Goal: Transaction & Acquisition: Purchase product/service

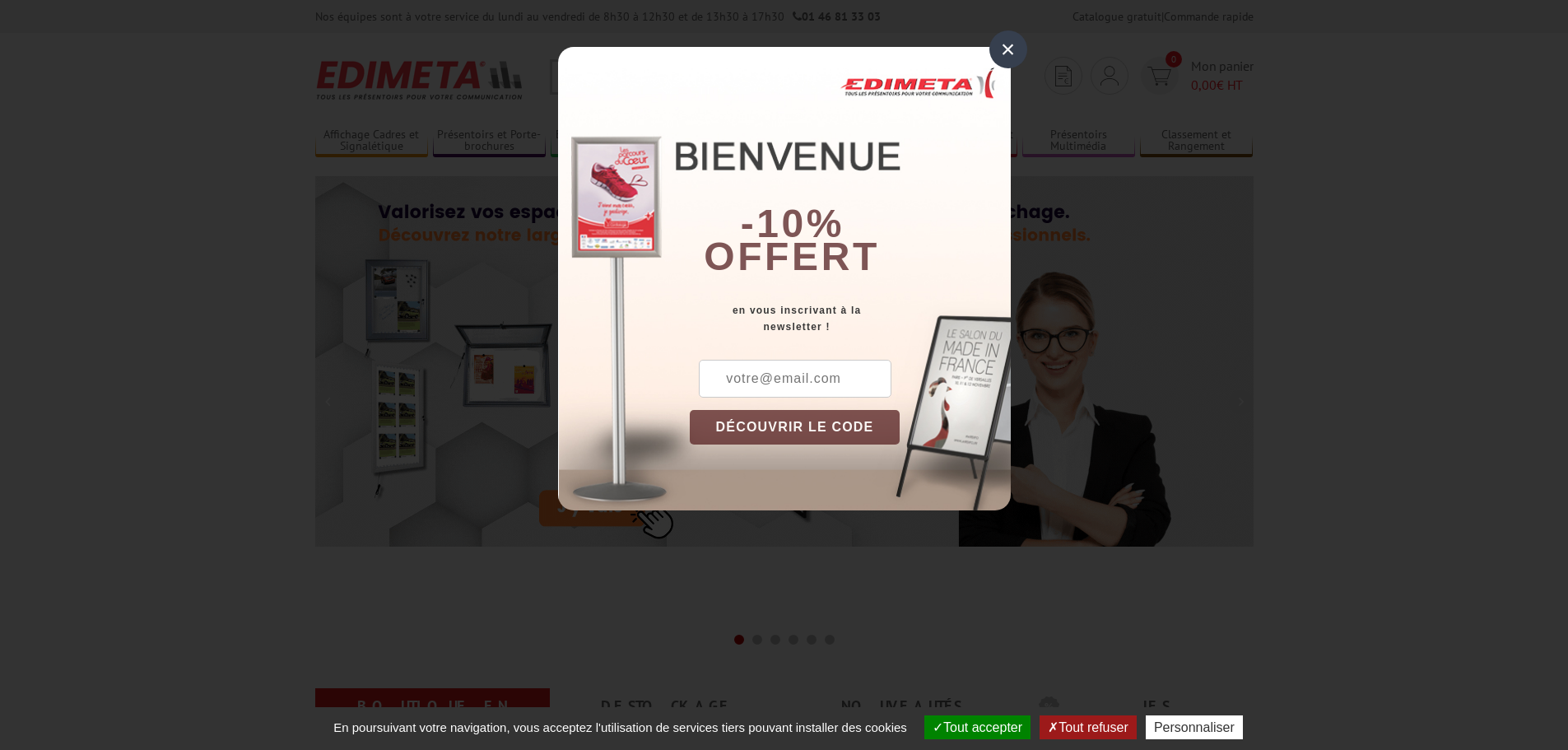
click at [1006, 50] on div "×" at bounding box center [1008, 49] width 38 height 38
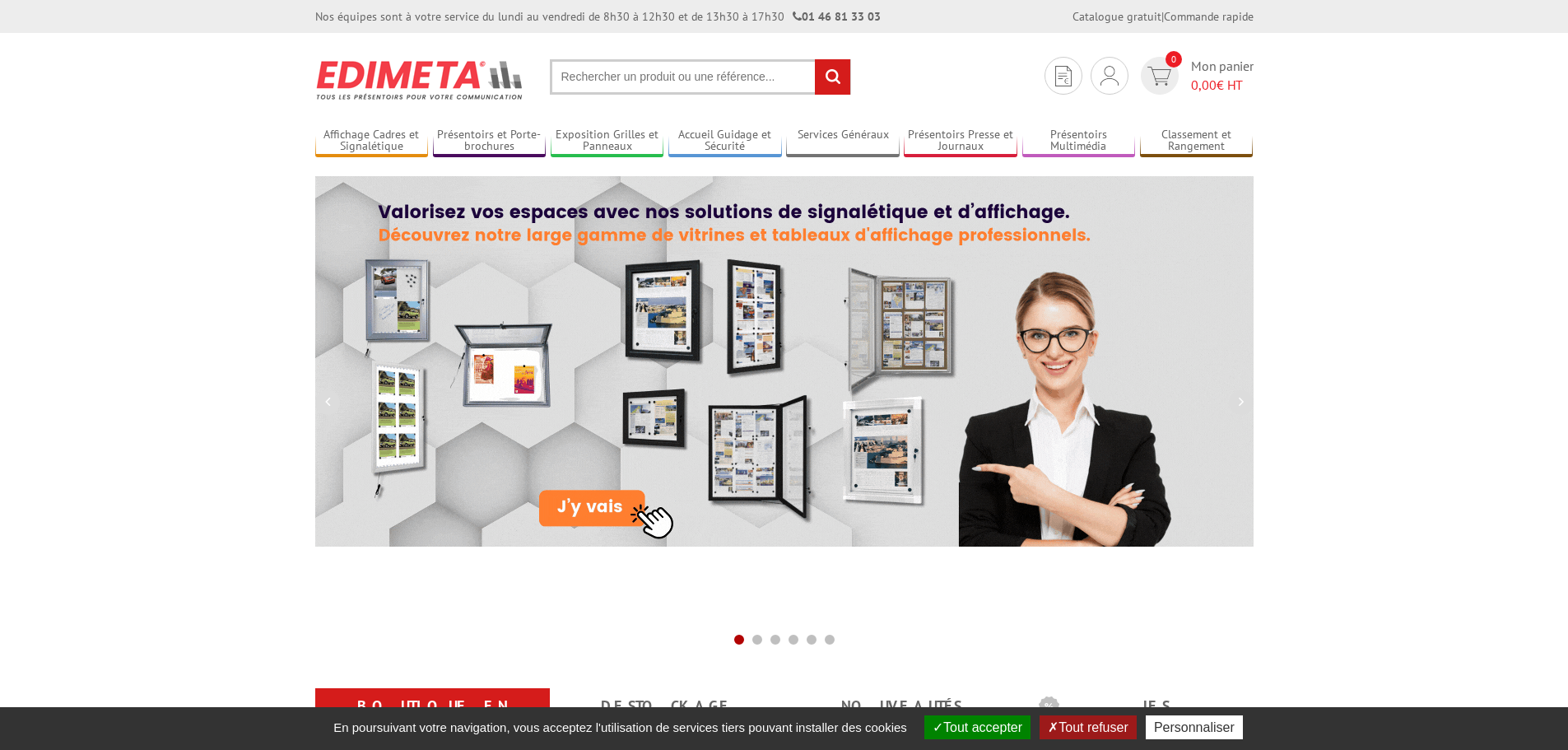
click at [685, 75] on input "text" at bounding box center [700, 77] width 301 height 35
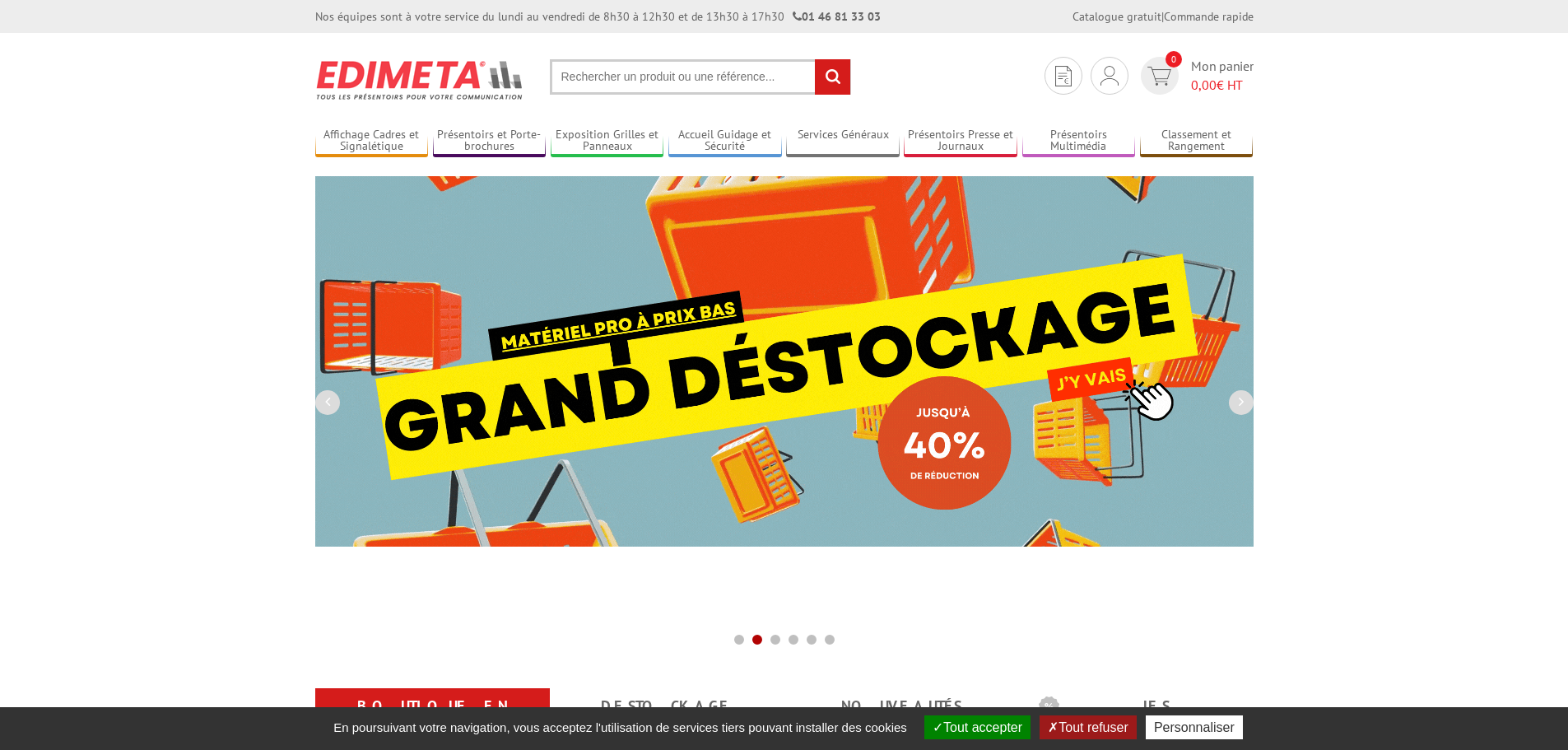
click at [660, 81] on input "text" at bounding box center [700, 77] width 301 height 35
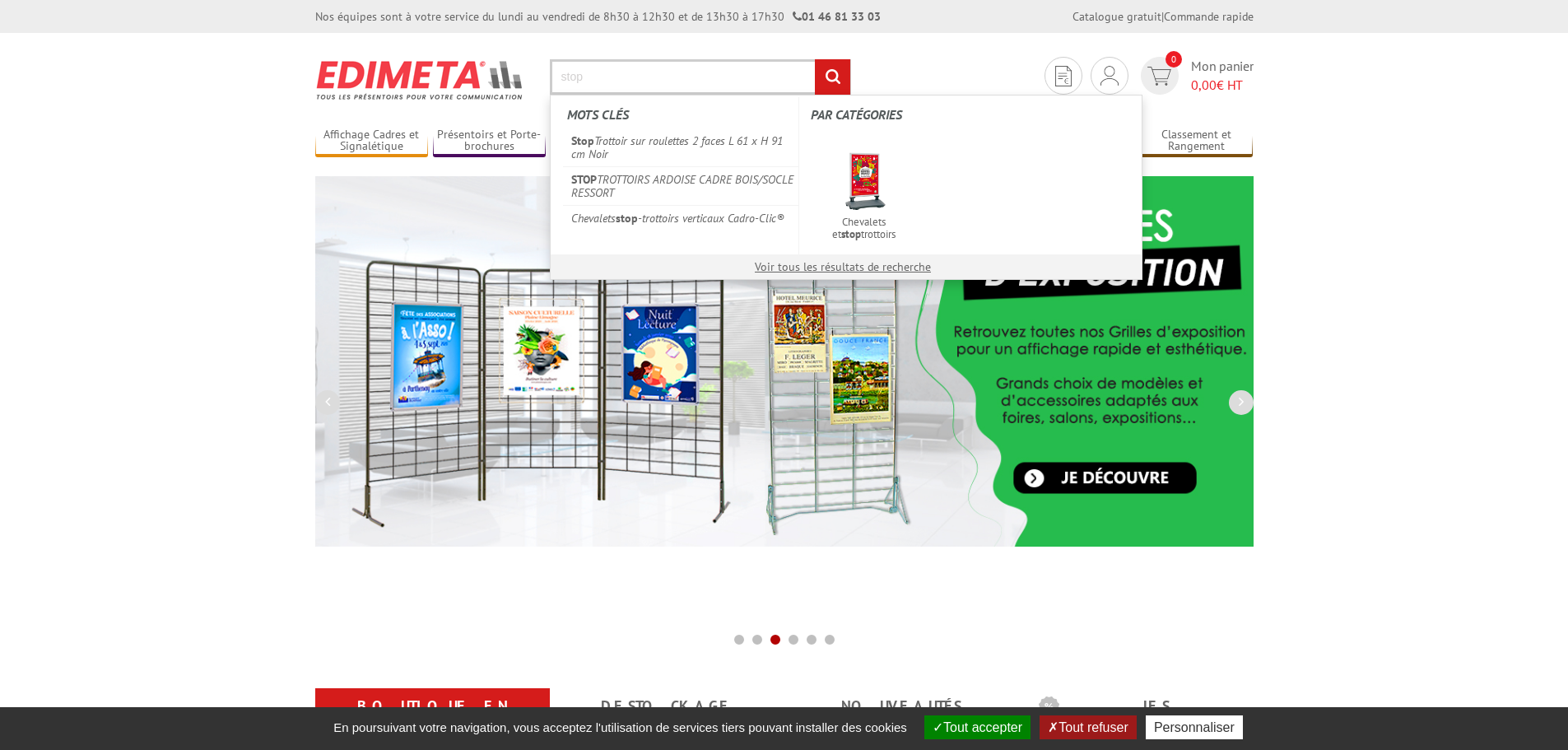
click at [660, 81] on input "stop" at bounding box center [700, 77] width 301 height 35
drag, startPoint x: 660, startPoint y: 81, endPoint x: 515, endPoint y: 82, distance: 145.0
click at [515, 82] on section "Je me connecte Nouveau client ? Inscrivez-vous 0 Mon panier 0,00 € HT stop rech…" at bounding box center [784, 71] width 938 height 77
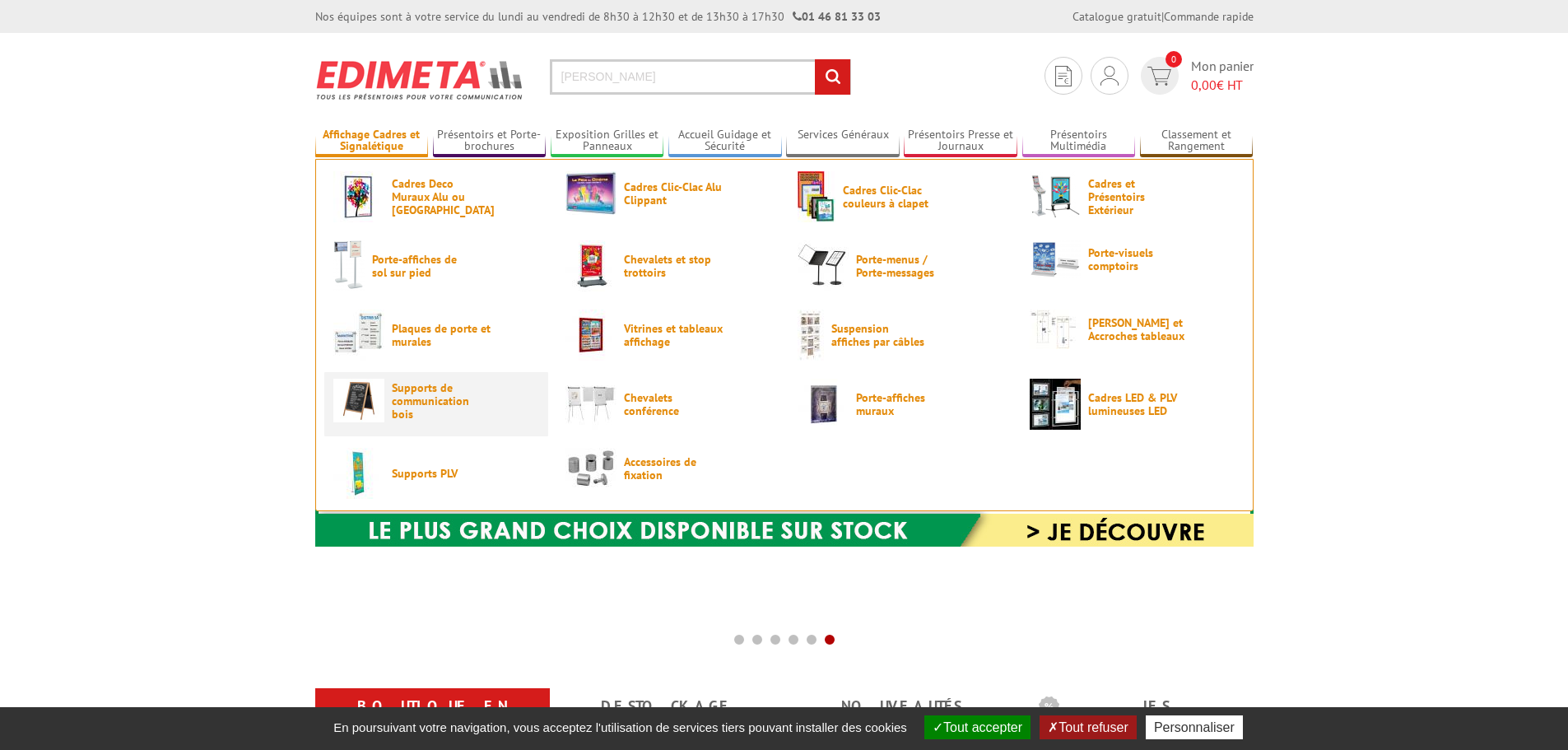
type input "cadroe"
click at [421, 414] on span "Supports de communication bois" at bounding box center [441, 401] width 98 height 40
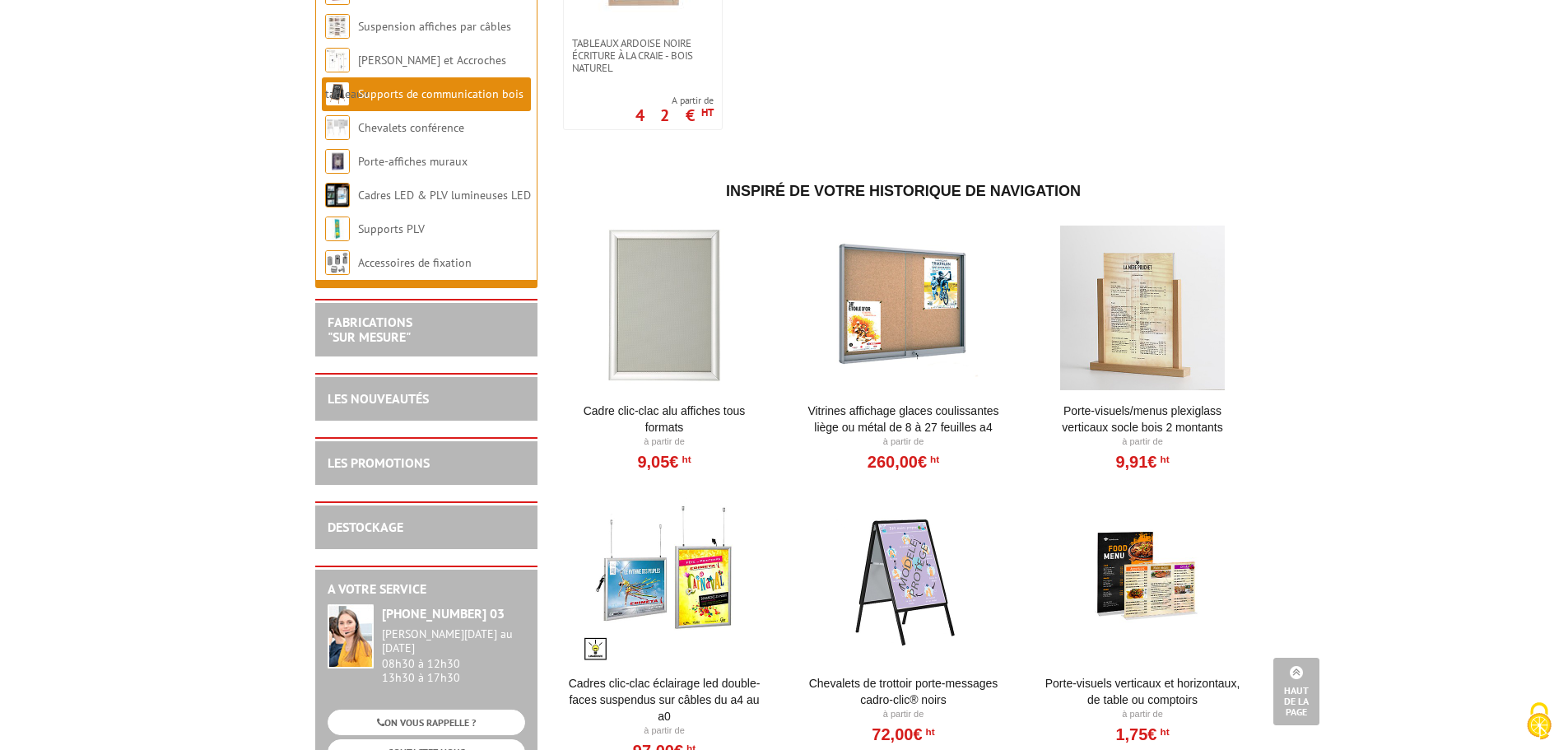
scroll to position [3046, 0]
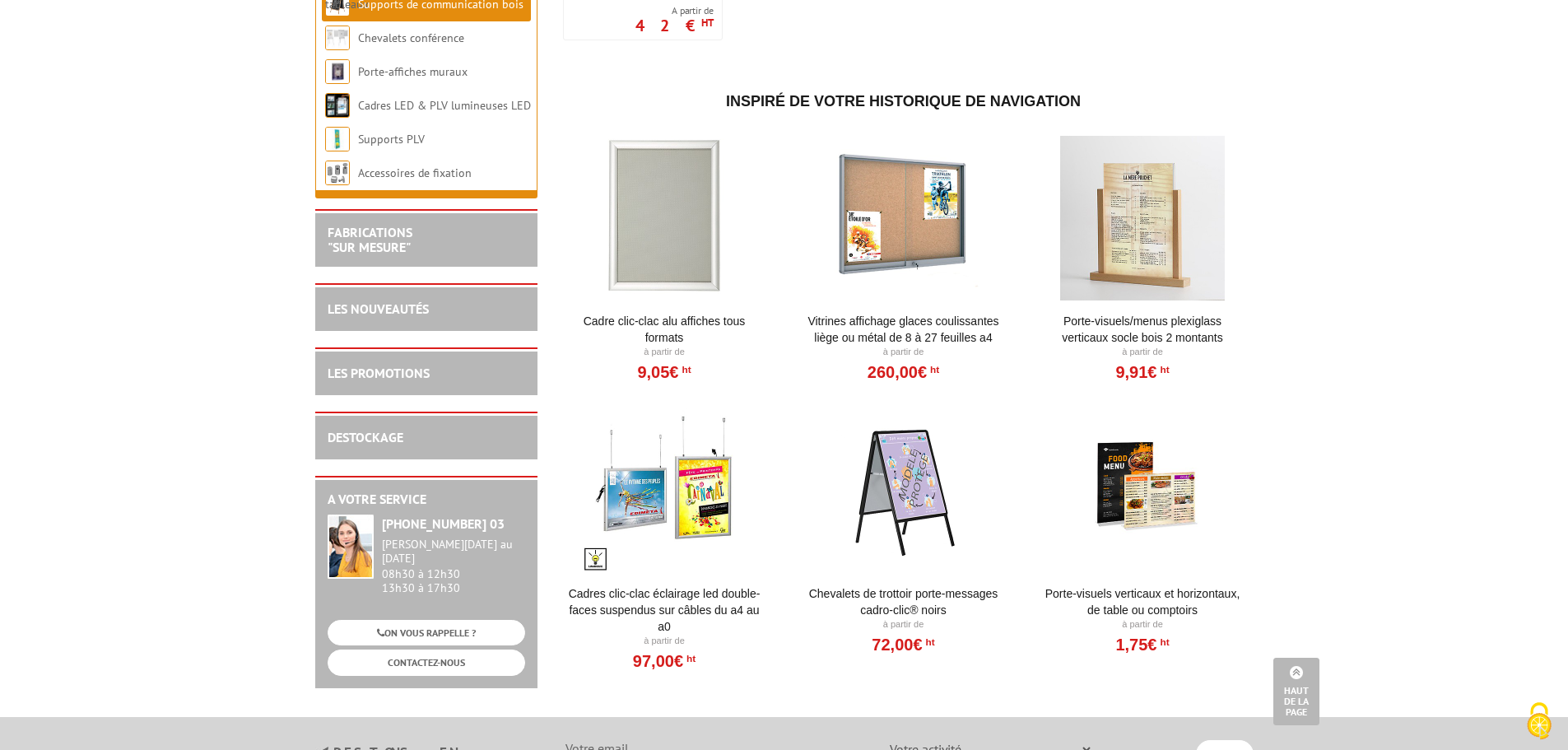
click at [907, 525] on div at bounding box center [903, 490] width 203 height 164
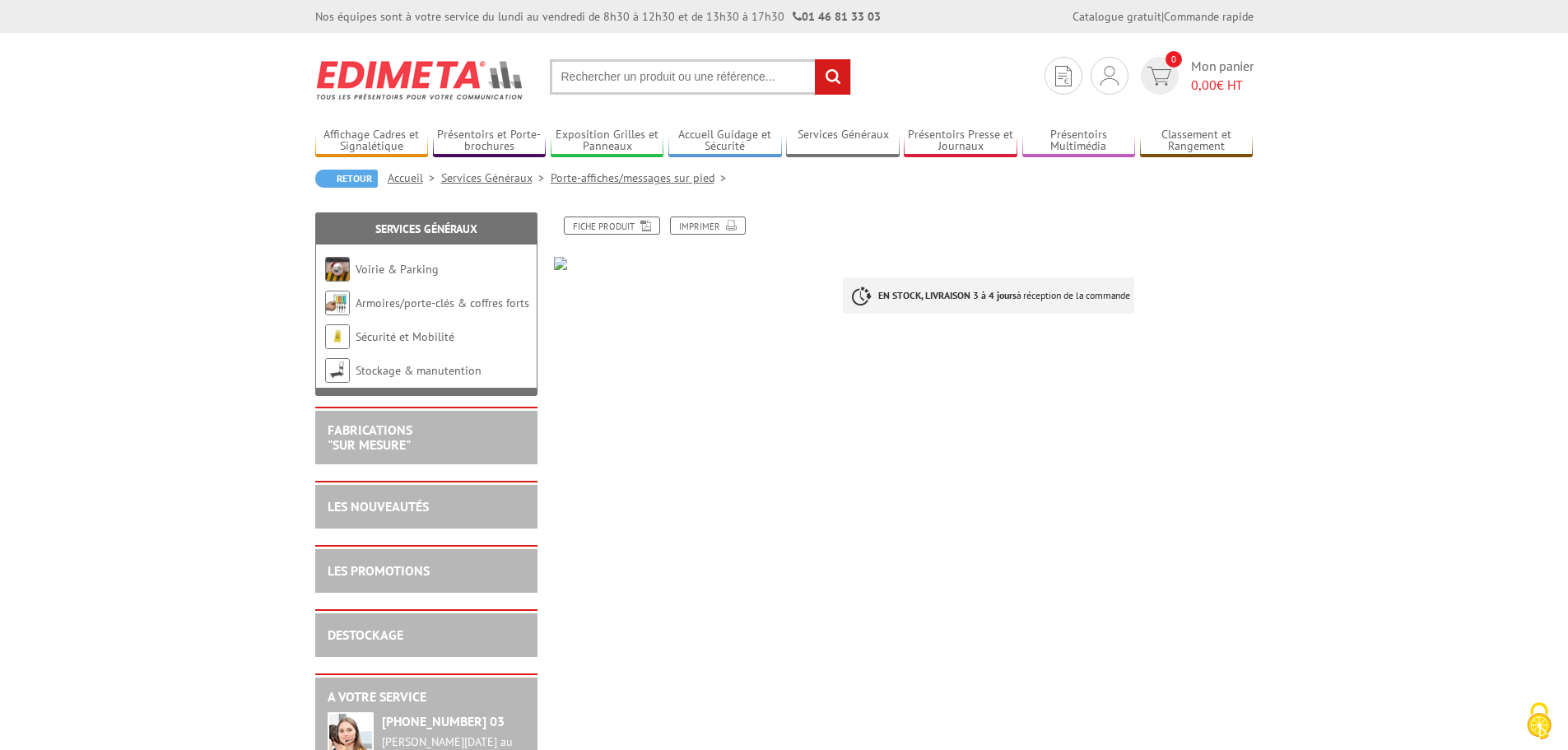
click at [684, 181] on link "Porte-affiches/messages sur pied" at bounding box center [642, 178] width 182 height 15
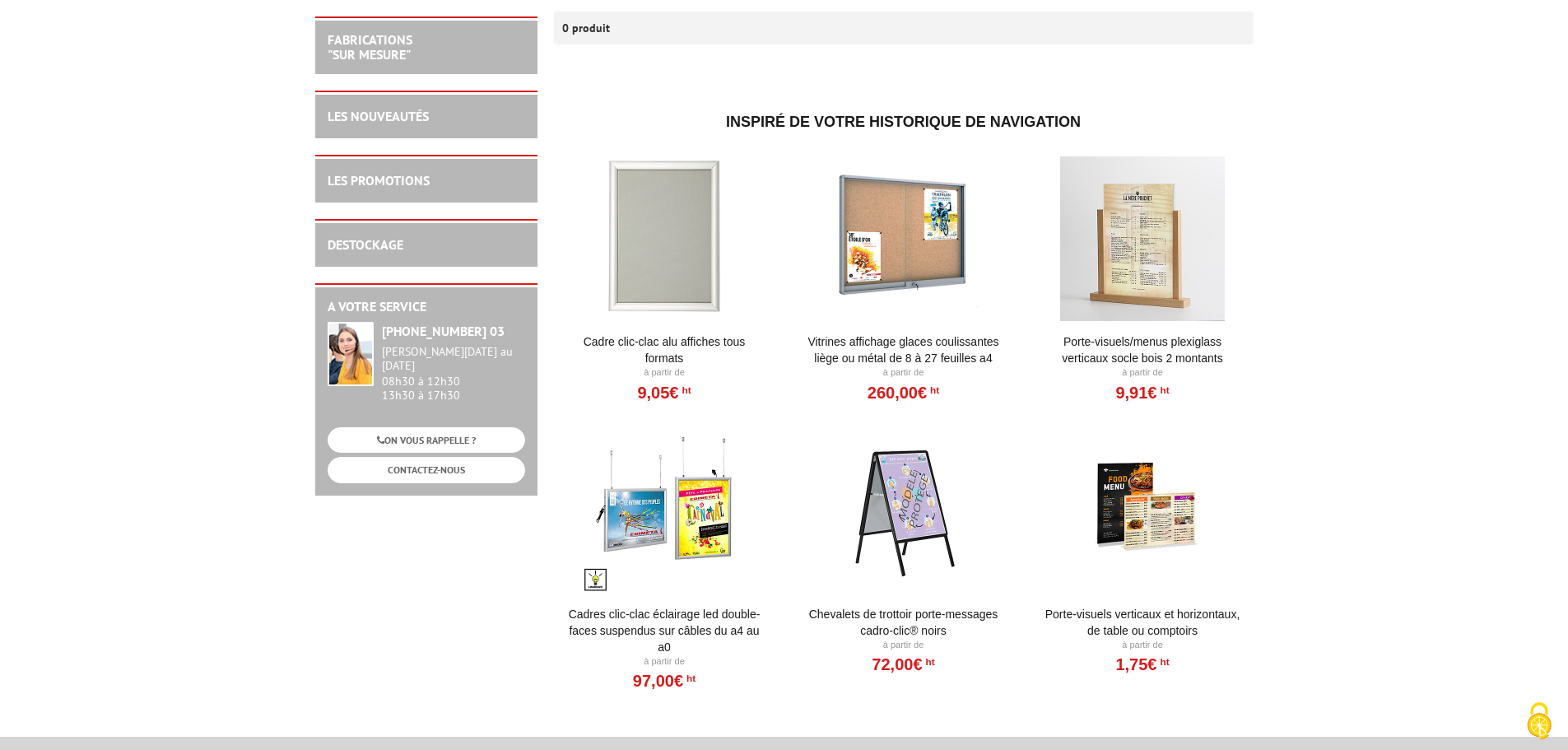
scroll to position [329, 0]
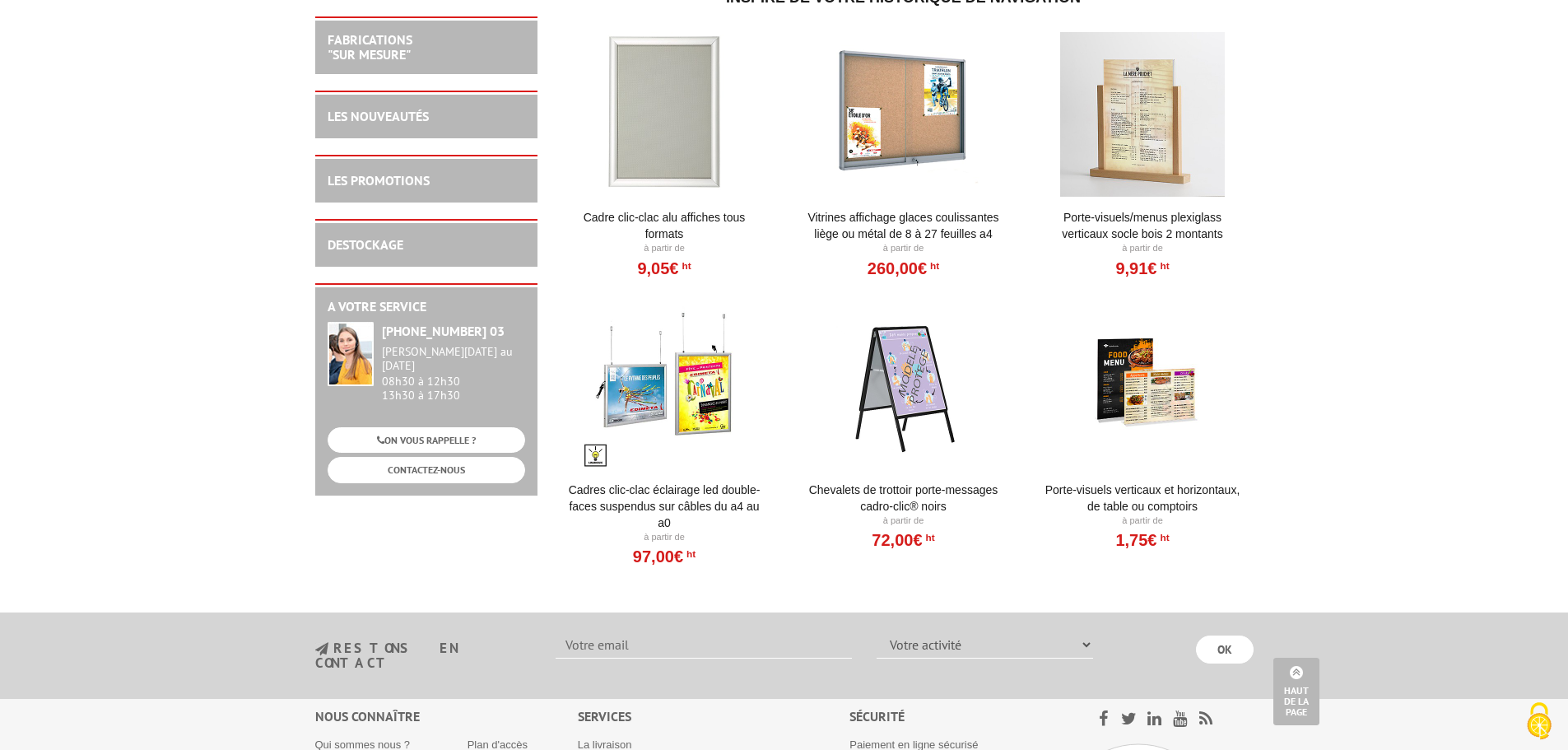
click at [908, 504] on link "Chevalets de trottoir porte-messages Cadro-Clic® Noirs" at bounding box center [903, 497] width 203 height 33
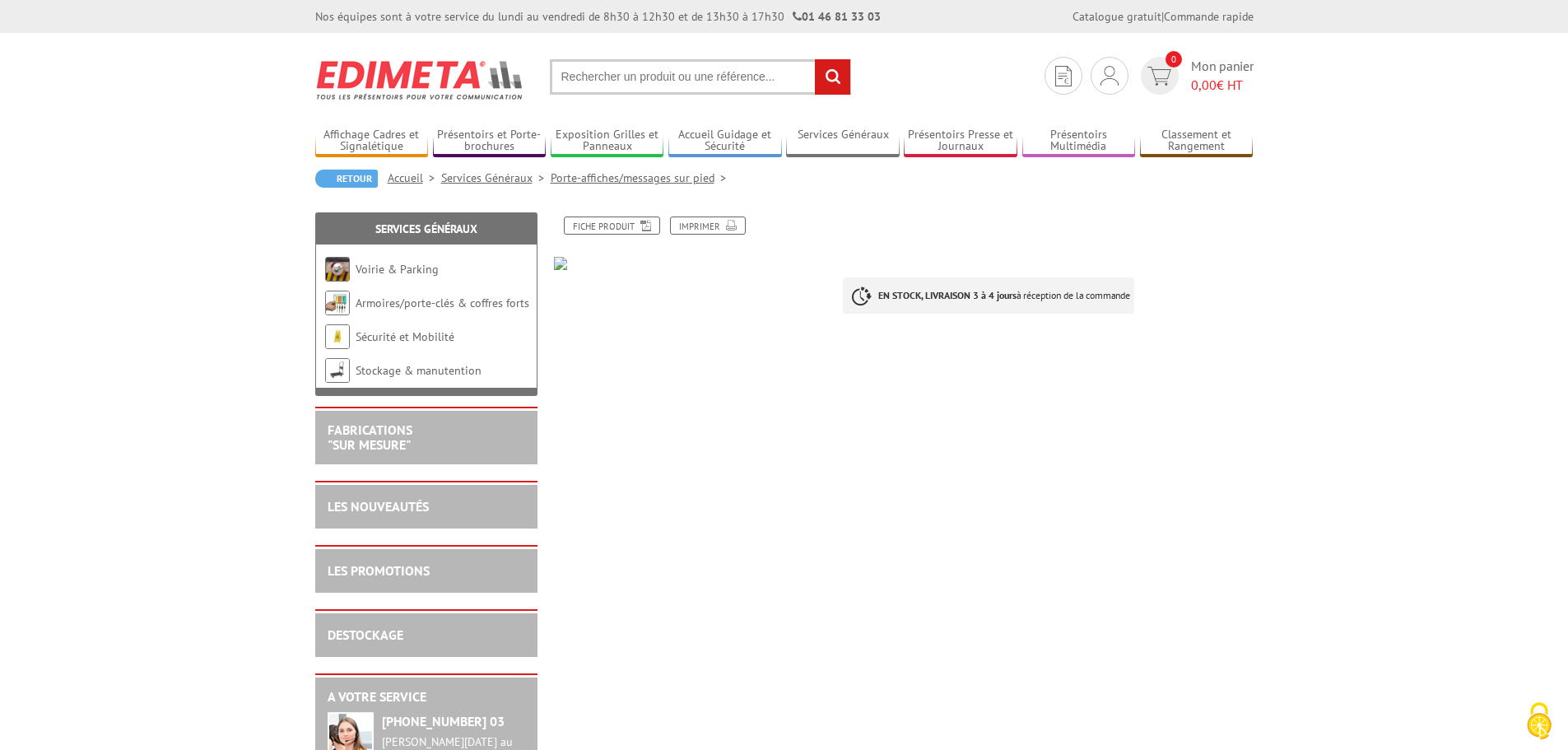
click at [585, 73] on input "text" at bounding box center [700, 77] width 301 height 35
paste input "215347NR"
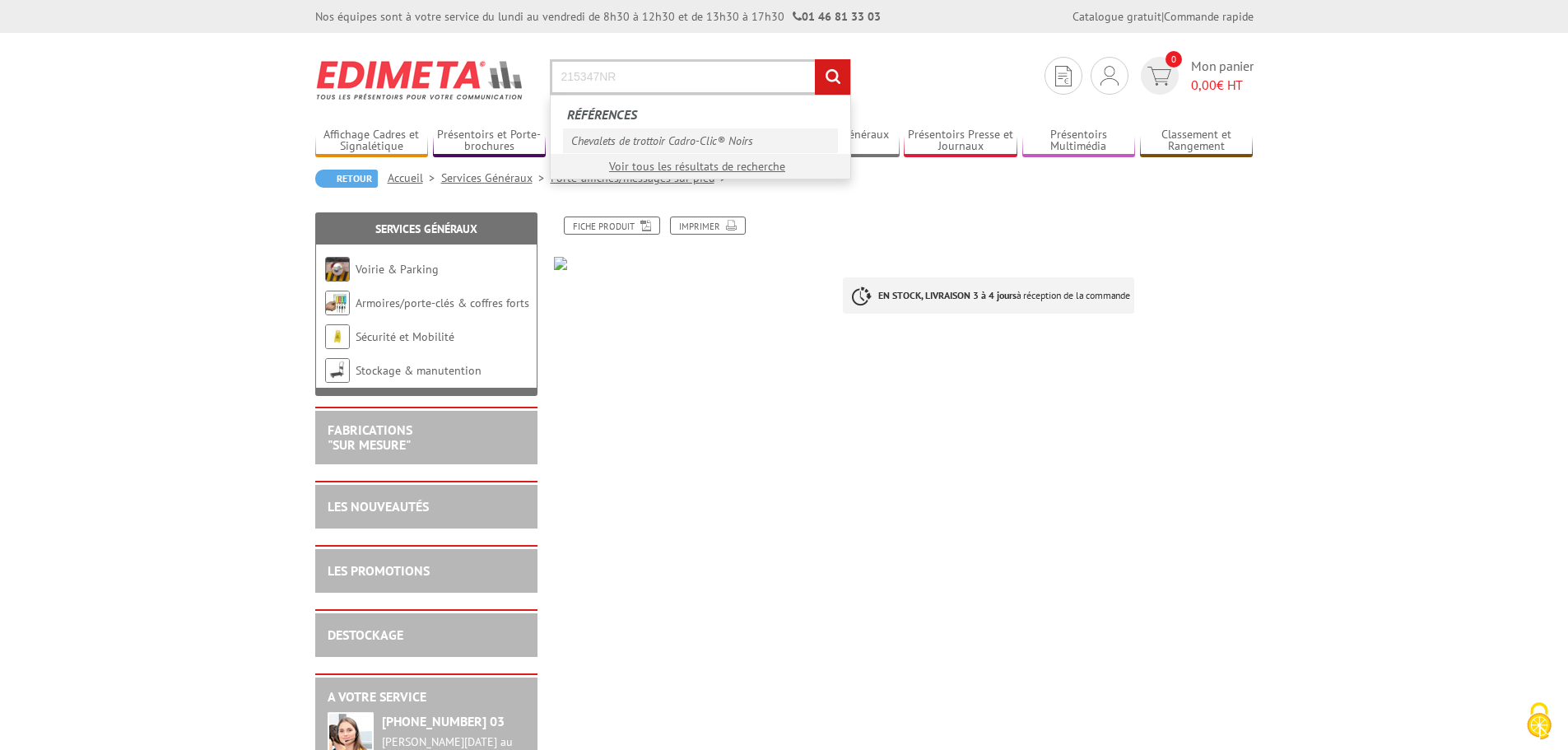
type input "215347NR"
click at [657, 136] on link "Chevalets de trottoir Cadro-Clic® Noirs" at bounding box center [700, 140] width 275 height 25
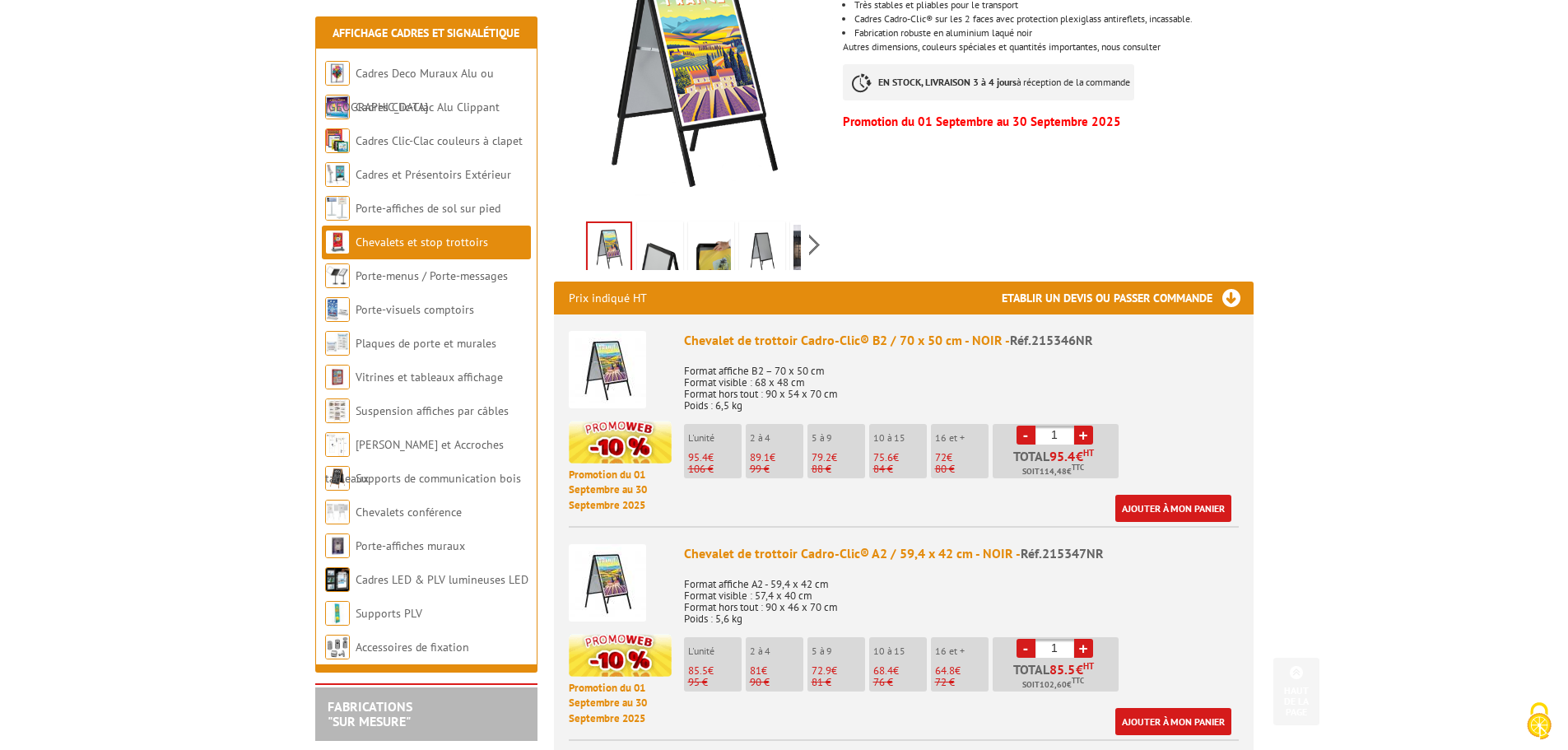
scroll to position [494, 0]
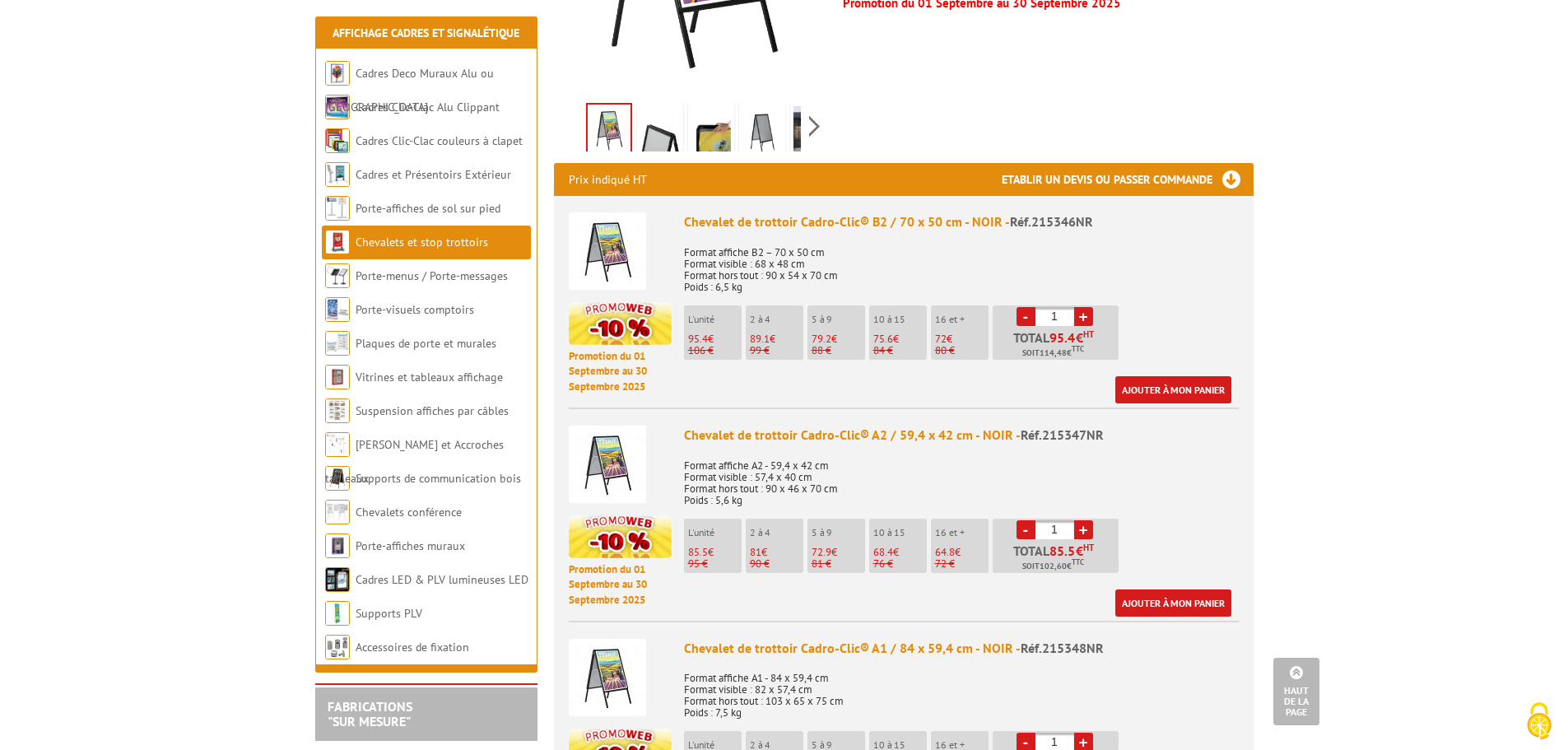
click at [624, 463] on img at bounding box center [607, 464] width 77 height 77
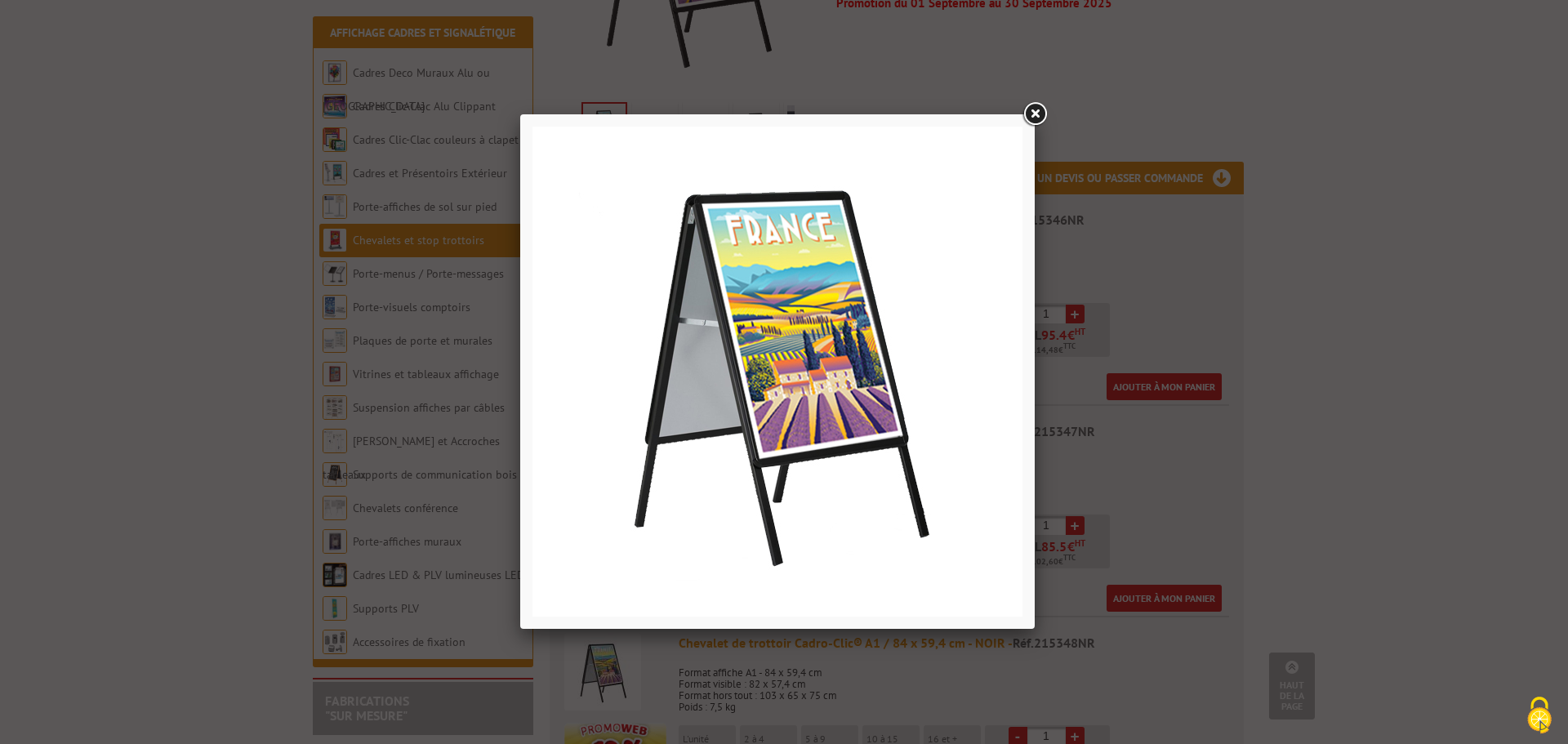
click at [1036, 113] on link at bounding box center [1034, 114] width 29 height 30
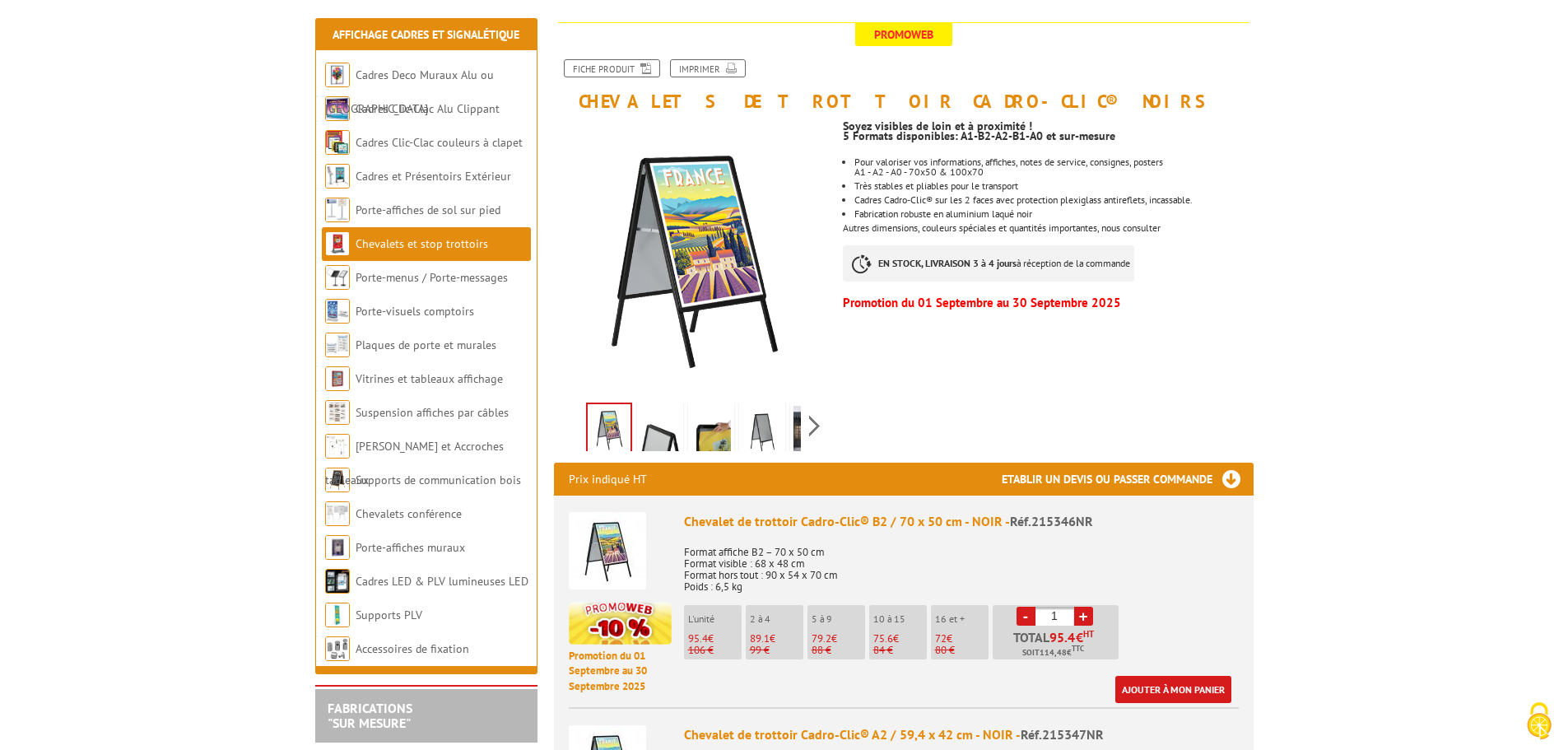
scroll to position [164, 0]
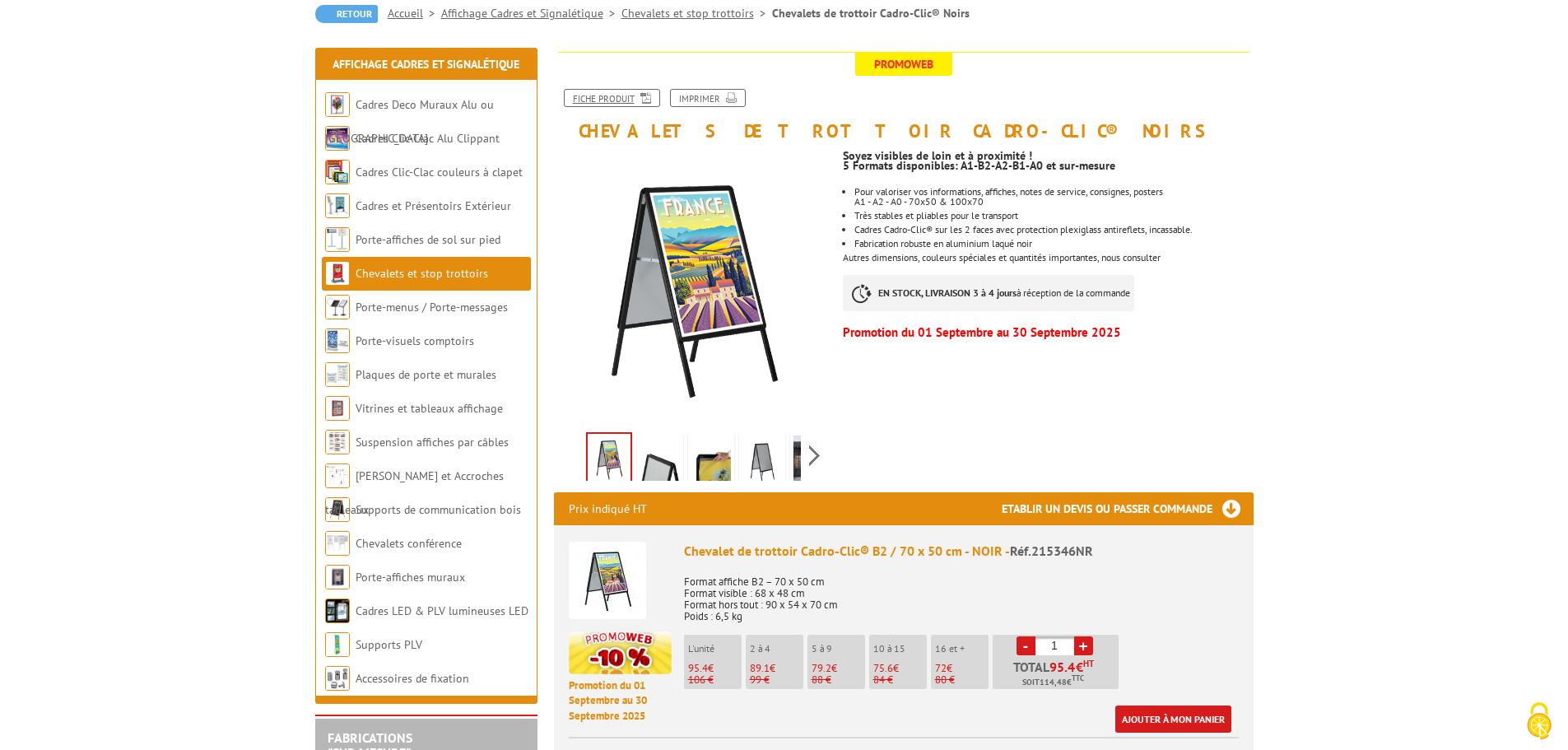
click at [624, 99] on link "Fiche produit" at bounding box center [612, 98] width 97 height 18
